Goal: Task Accomplishment & Management: Manage account settings

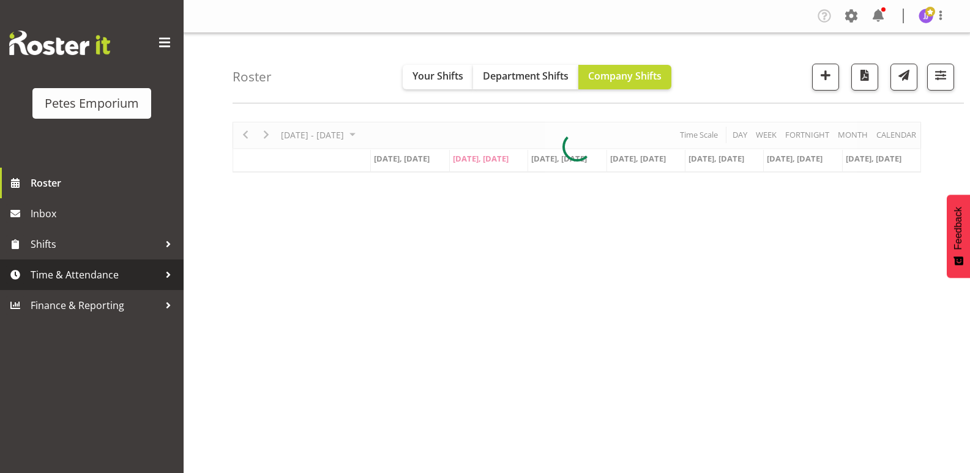
click at [93, 277] on span "Time & Attendance" at bounding box center [95, 275] width 128 height 18
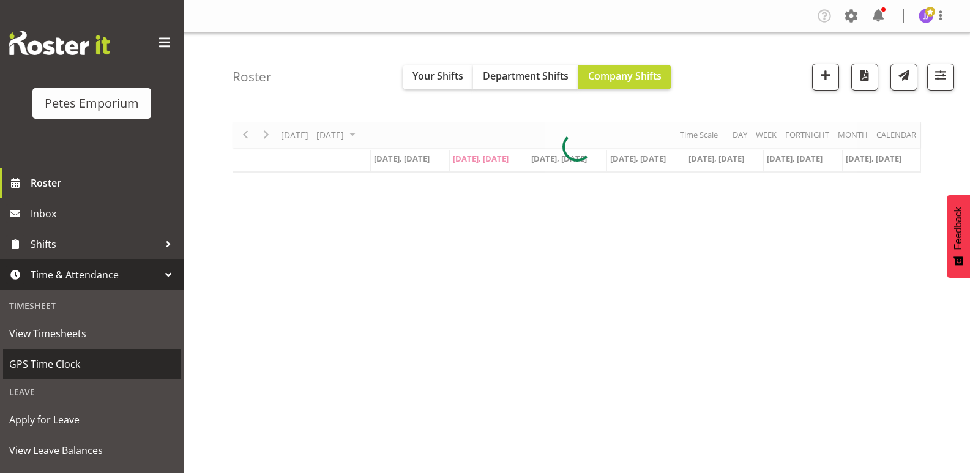
click at [41, 363] on span "GPS Time Clock" at bounding box center [91, 364] width 165 height 18
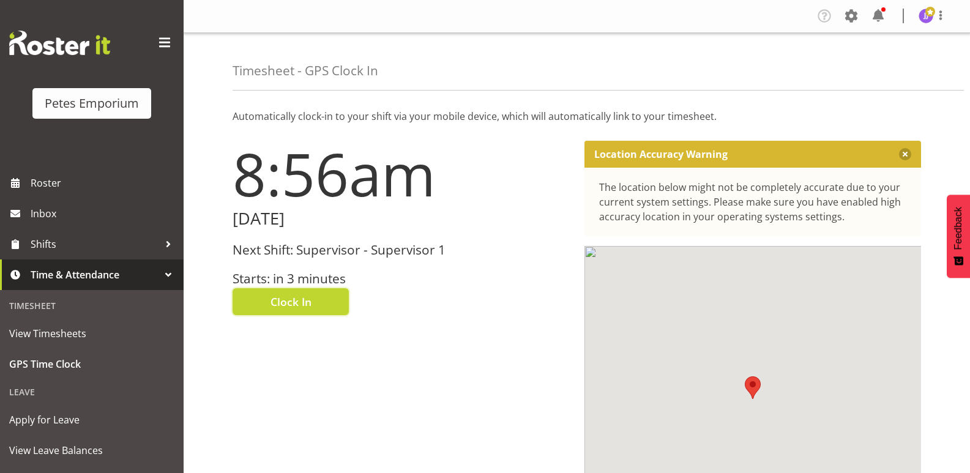
click at [243, 301] on button "Clock In" at bounding box center [290, 301] width 116 height 27
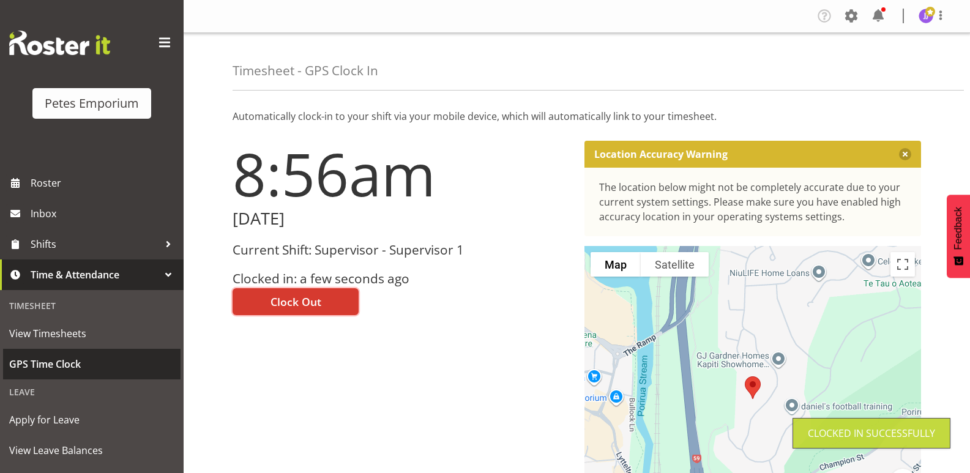
scroll to position [87, 0]
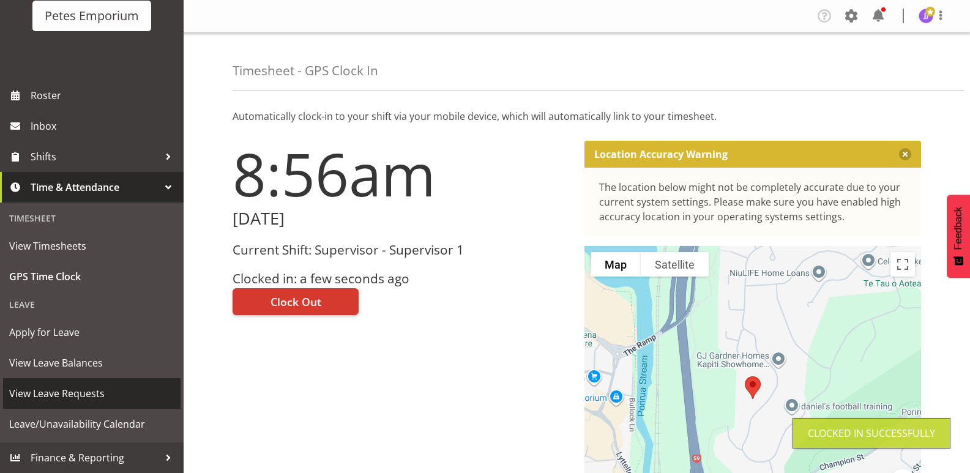
click at [99, 393] on span "View Leave Requests" at bounding box center [91, 393] width 165 height 18
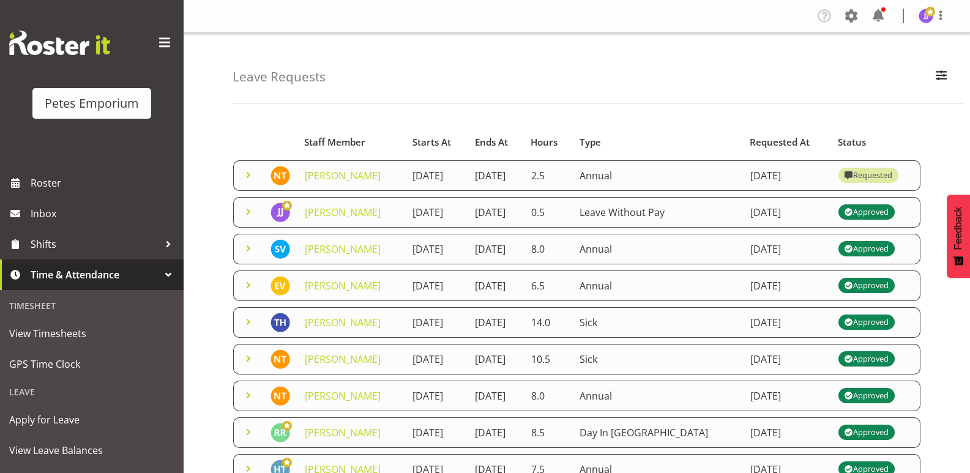
click at [245, 181] on span at bounding box center [248, 175] width 15 height 15
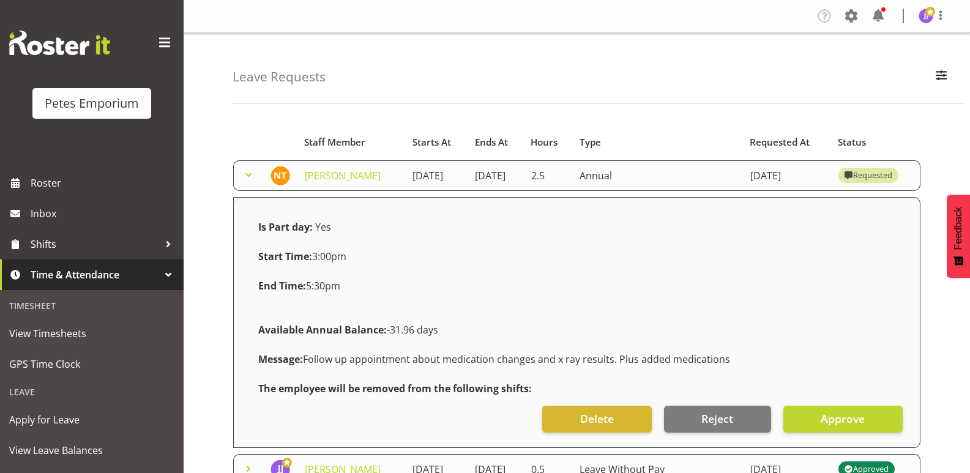
click at [245, 181] on span at bounding box center [248, 175] width 15 height 15
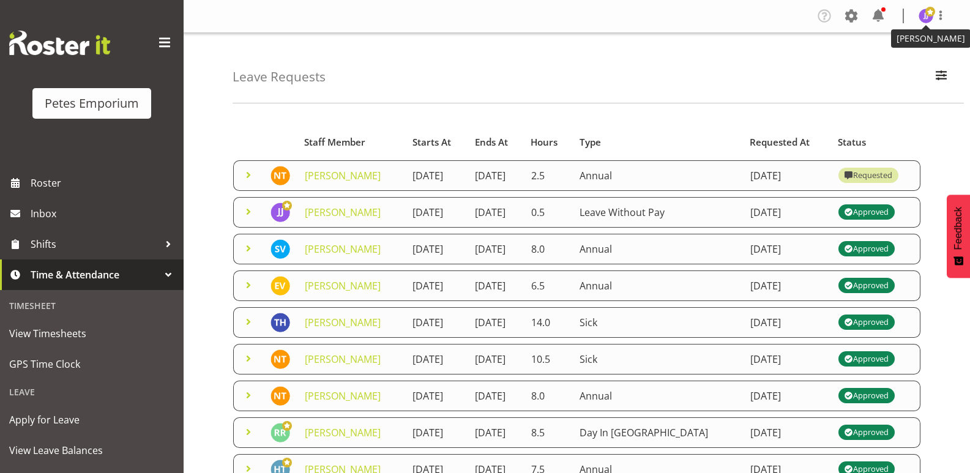
click at [923, 21] on img at bounding box center [925, 16] width 15 height 15
click at [882, 65] on link "Log Out" at bounding box center [888, 64] width 117 height 22
